Goal: Complete application form: Complete application form

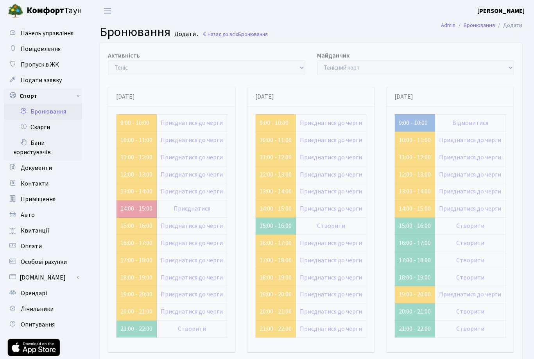
click at [51, 69] on link "Пропуск в ЖК" at bounding box center [43, 65] width 78 height 16
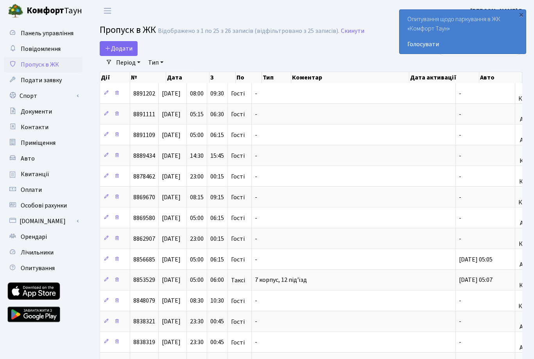
select select "25"
click at [117, 45] on span "Додати" at bounding box center [119, 48] width 28 height 9
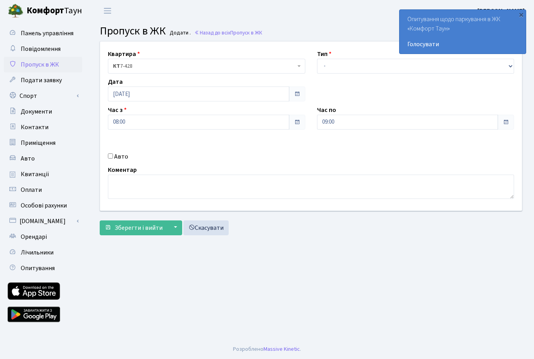
click at [519, 13] on div "×" at bounding box center [522, 15] width 8 height 8
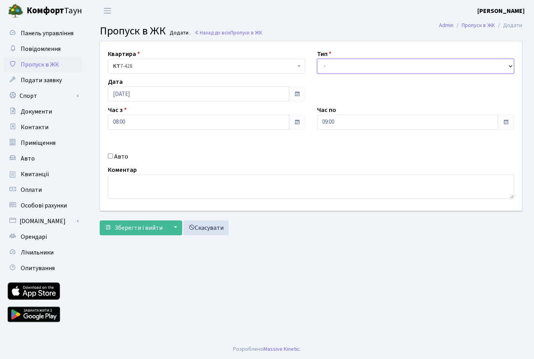
click at [399, 66] on select "- Доставка Таксі Гості Сервіс" at bounding box center [416, 66] width 198 height 15
select select "3"
click at [116, 156] on label "Авто" at bounding box center [121, 156] width 14 height 9
click at [113, 156] on input "Авто" at bounding box center [110, 155] width 5 height 5
checkbox input "true"
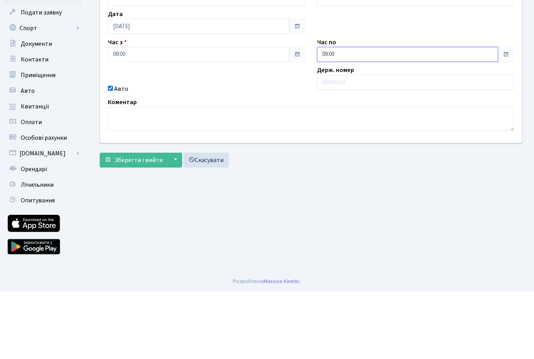
click at [476, 115] on input "09:00" at bounding box center [408, 122] width 182 height 15
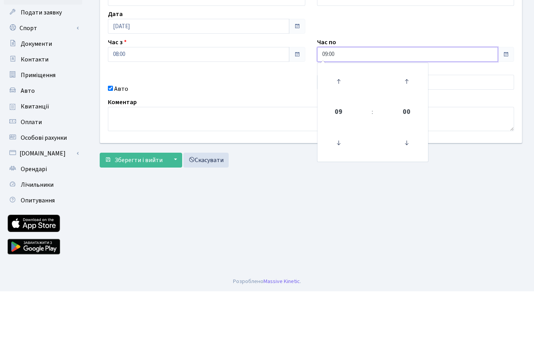
click at [412, 138] on icon at bounding box center [406, 148] width 21 height 21
type input "09:15"
click at [245, 77] on div "Квартира <b>КТ</b>&nbsp;&nbsp;&nbsp;&nbsp;7-428 <b>КТ</b>&nbsp;&nbsp;&nbsp;&nbs…" at bounding box center [311, 125] width 434 height 169
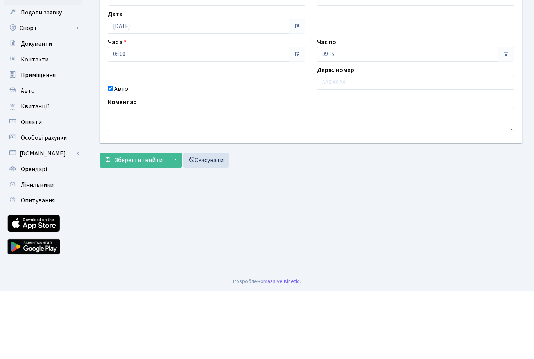
scroll to position [25, 0]
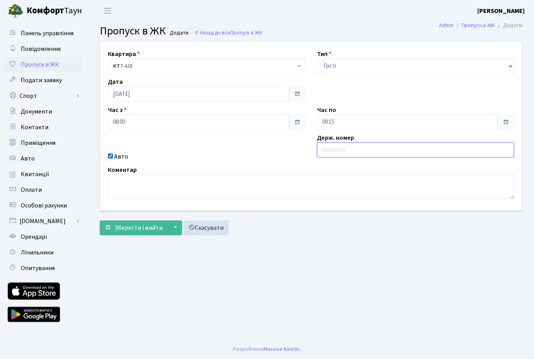
click at [359, 142] on input "text" at bounding box center [416, 149] width 198 height 15
click at [352, 142] on input "text" at bounding box center [416, 149] width 198 height 15
paste input "АІ5064ВВ"
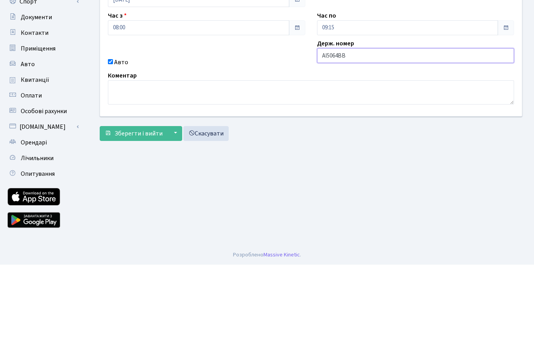
type input "АІ5064ВВ"
click at [143, 223] on span "Зберегти і вийти" at bounding box center [139, 227] width 48 height 9
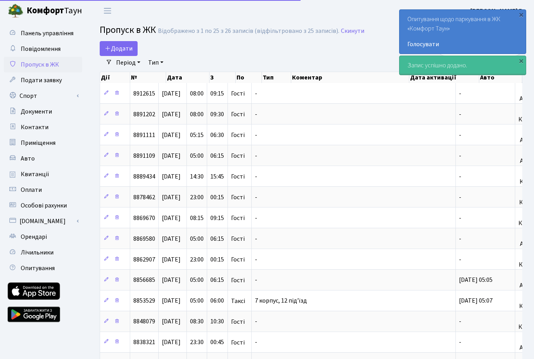
select select "25"
